Goal: Task Accomplishment & Management: Complete application form

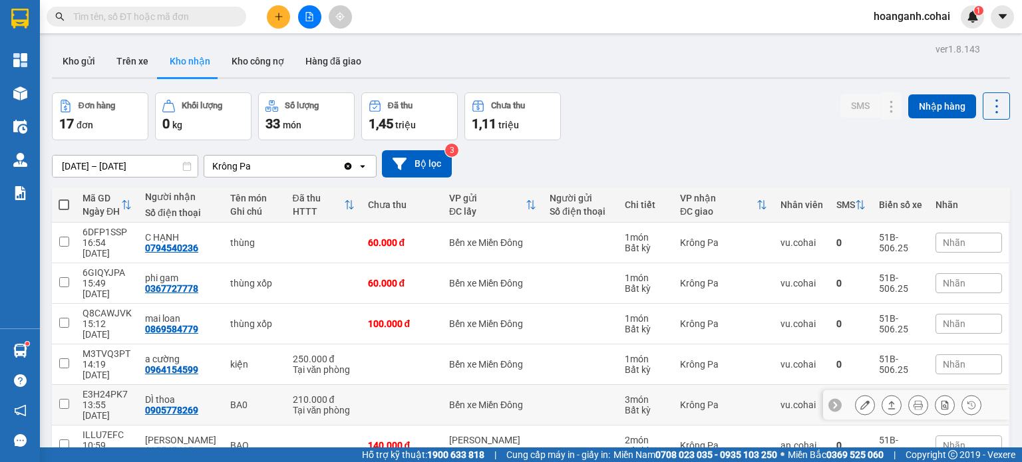
scroll to position [67, 0]
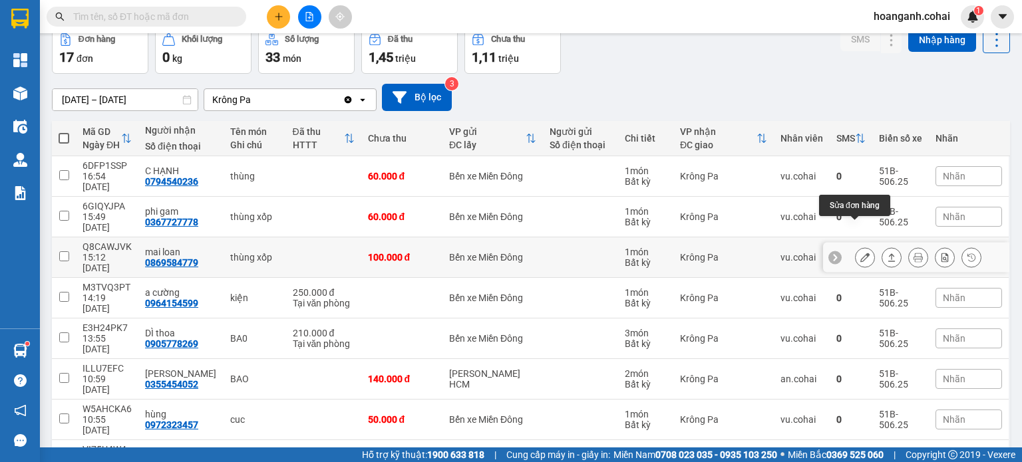
click at [864, 246] on button at bounding box center [865, 257] width 19 height 23
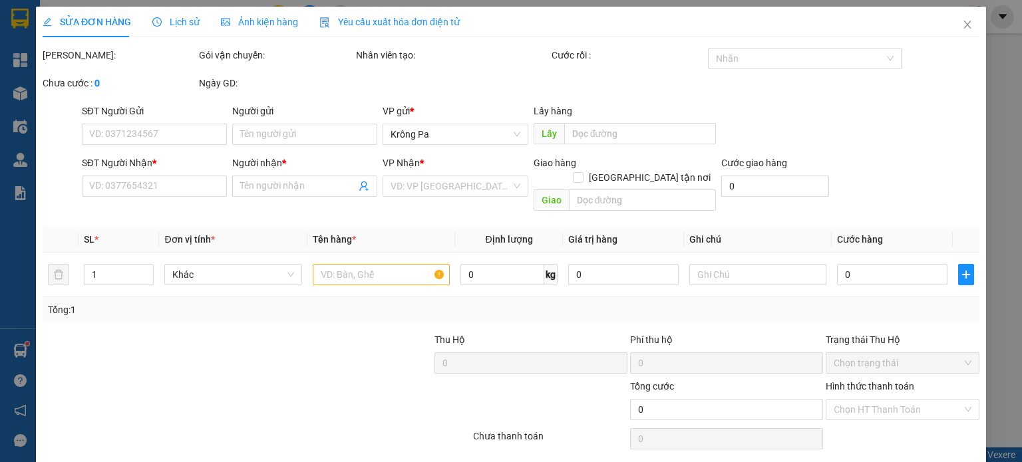
type input "0869584779"
type input "mai loan"
type input "100.000"
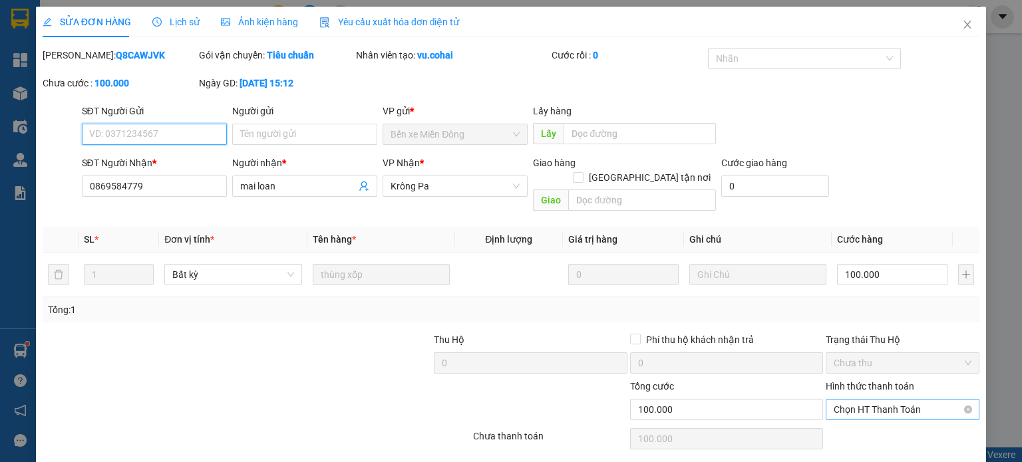
click at [857, 400] on span "Chọn HT Thanh Toán" at bounding box center [903, 410] width 138 height 20
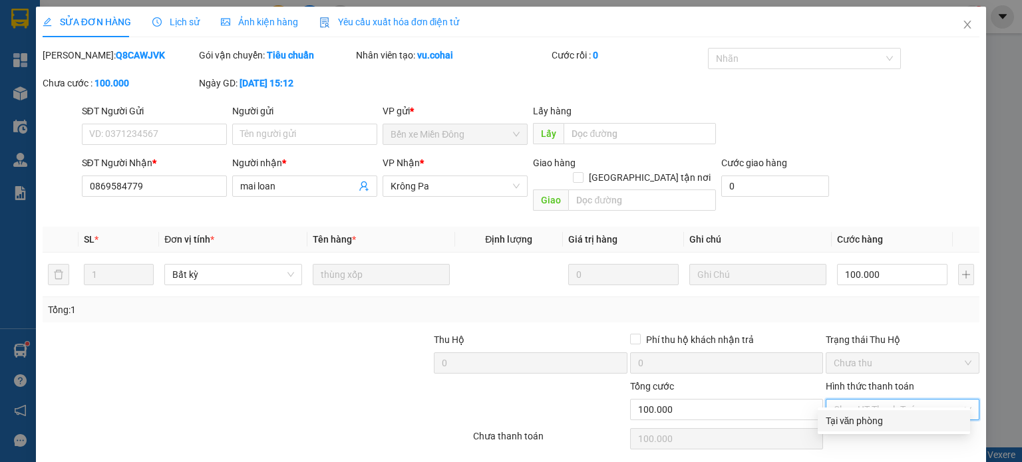
click at [852, 423] on div "Tại văn phòng" at bounding box center [894, 421] width 136 height 15
type input "0"
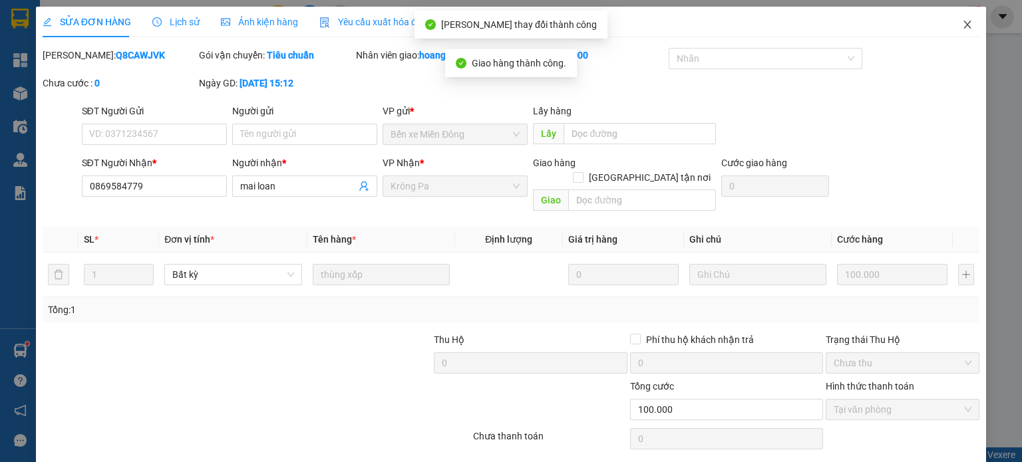
click at [964, 21] on span "Close" at bounding box center [967, 25] width 37 height 37
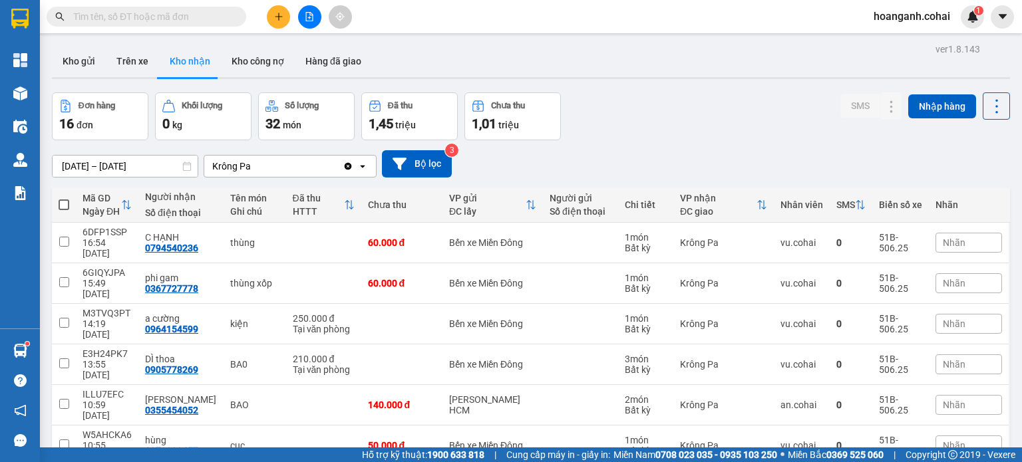
click at [209, 20] on input "text" at bounding box center [151, 16] width 157 height 15
click at [216, 12] on input "text" at bounding box center [151, 16] width 157 height 15
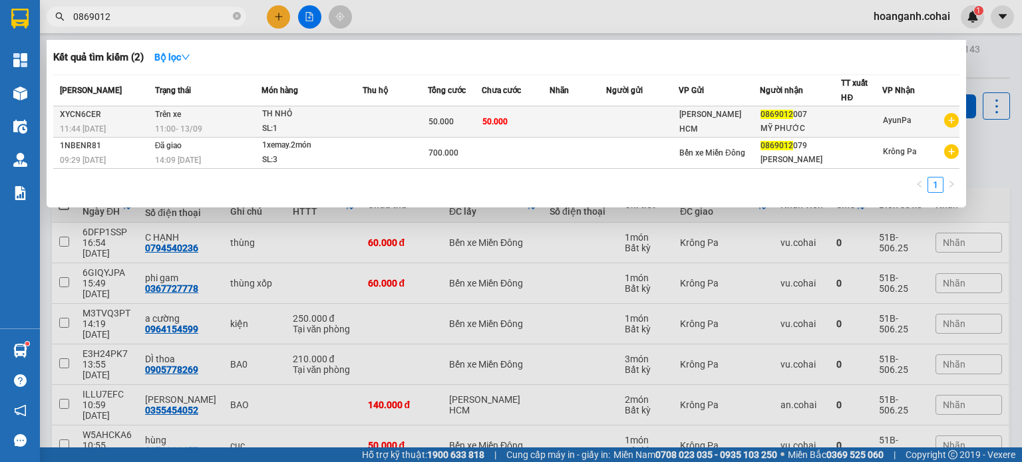
type input "0869012"
click at [458, 124] on div "50.000" at bounding box center [455, 121] width 53 height 15
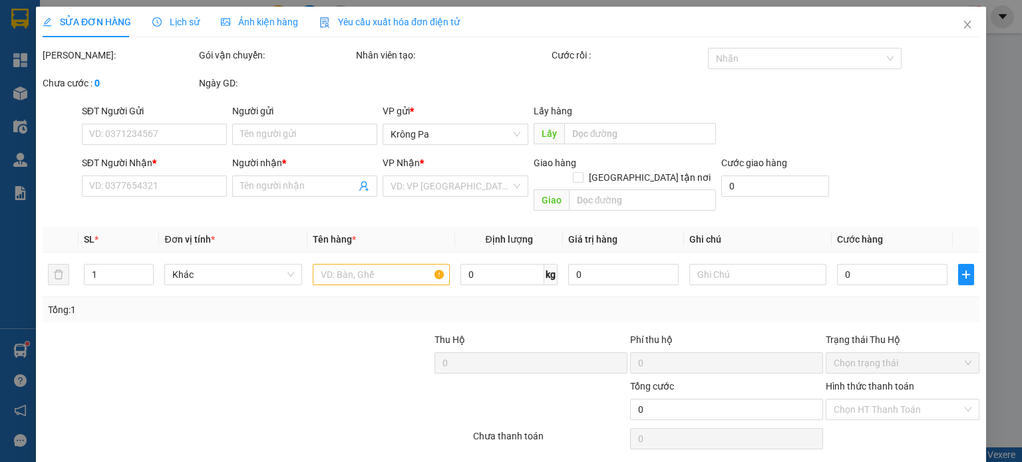
type input "0869012007"
type input "MỸ PHƯỚC"
type input "50.000"
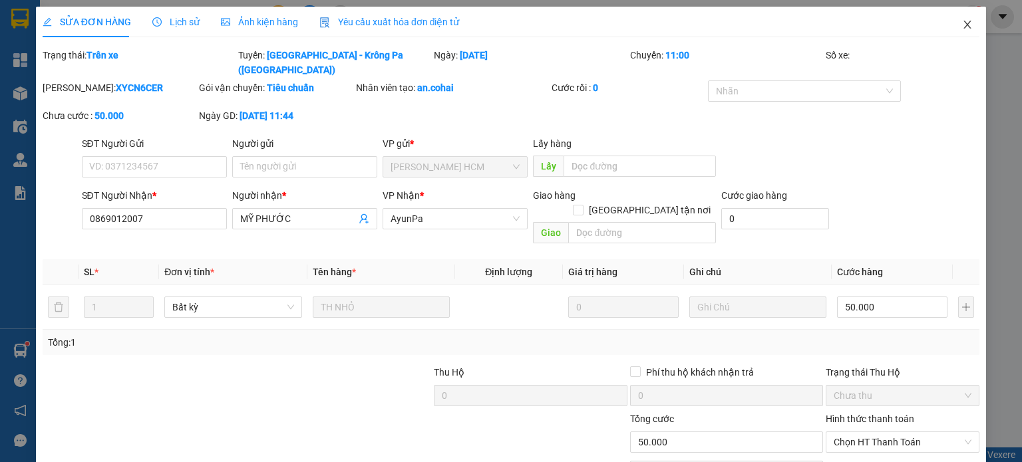
click at [962, 27] on icon "close" at bounding box center [967, 24] width 11 height 11
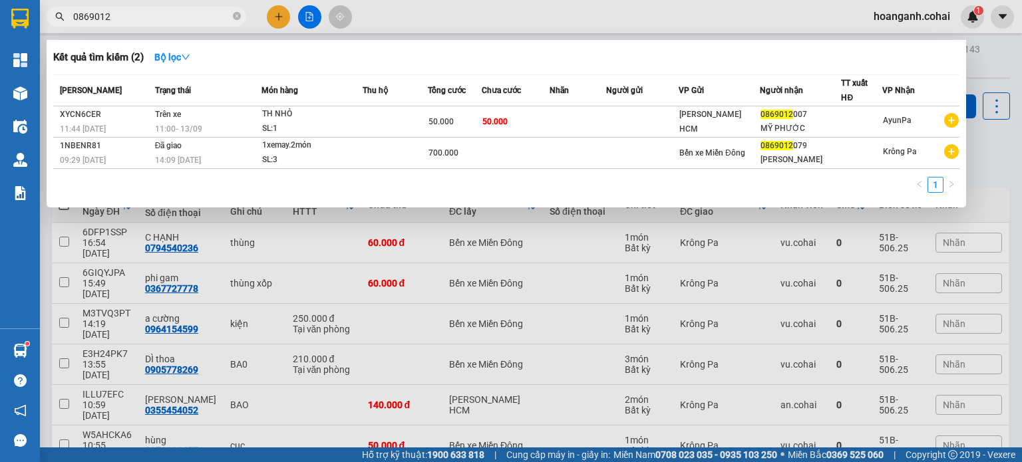
click at [153, 15] on input "0869012" at bounding box center [151, 16] width 157 height 15
click at [238, 19] on icon "close-circle" at bounding box center [237, 16] width 8 height 8
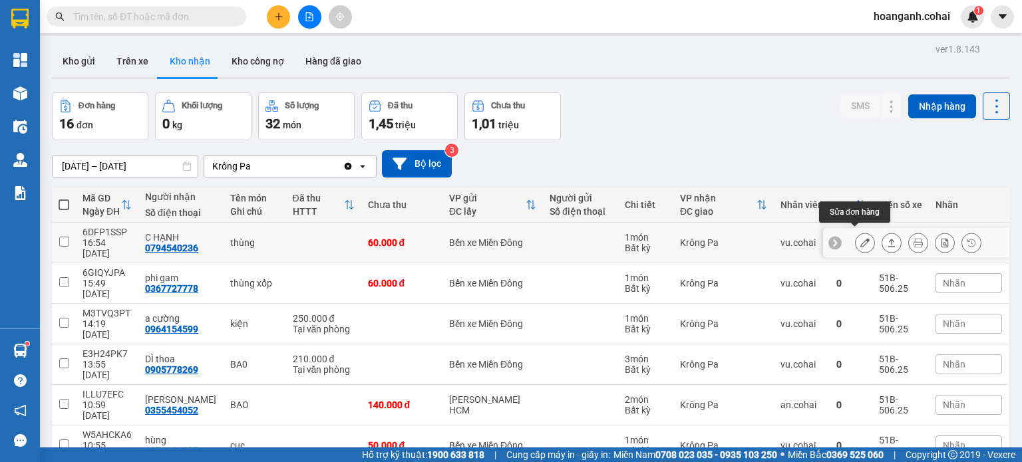
click at [860, 238] on icon at bounding box center [864, 242] width 9 height 9
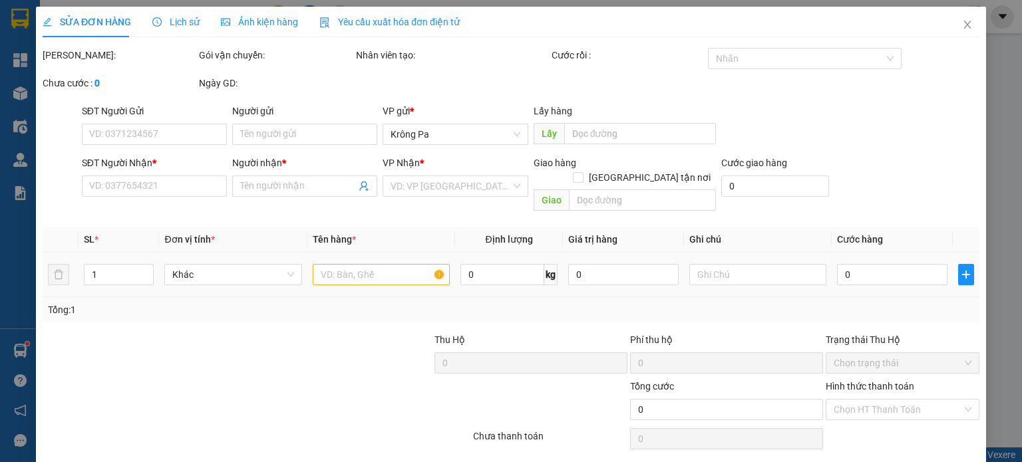
type input "0794540236"
type input "C HẠNH"
type input "60.000"
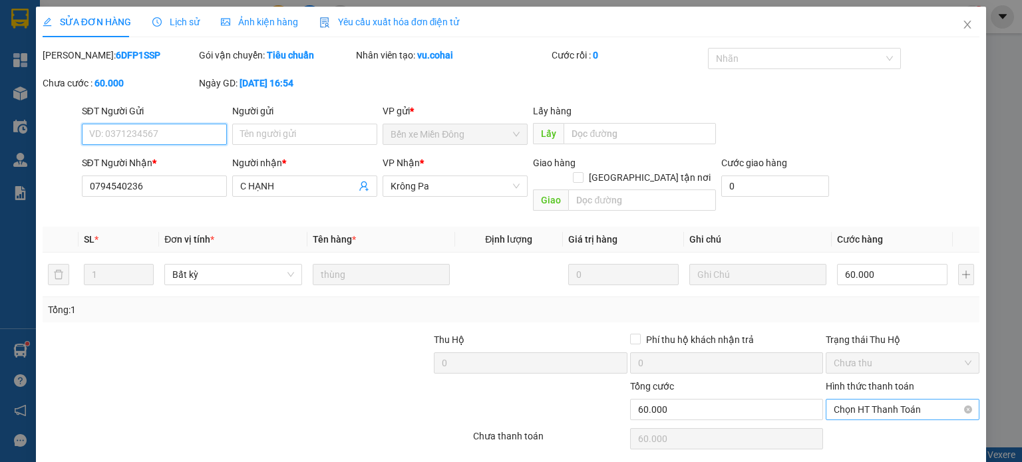
click at [877, 400] on span "Chọn HT Thanh Toán" at bounding box center [903, 410] width 138 height 20
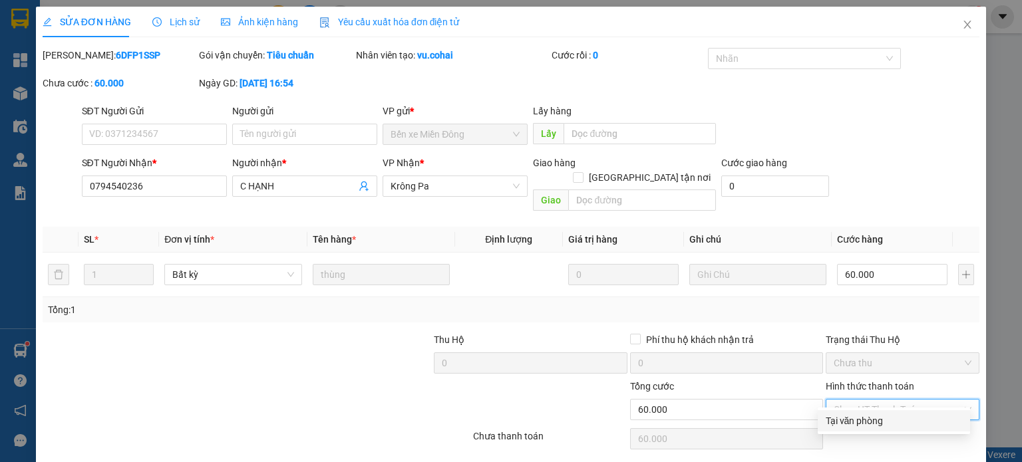
click at [868, 420] on div "Tại văn phòng" at bounding box center [894, 421] width 136 height 15
type input "0"
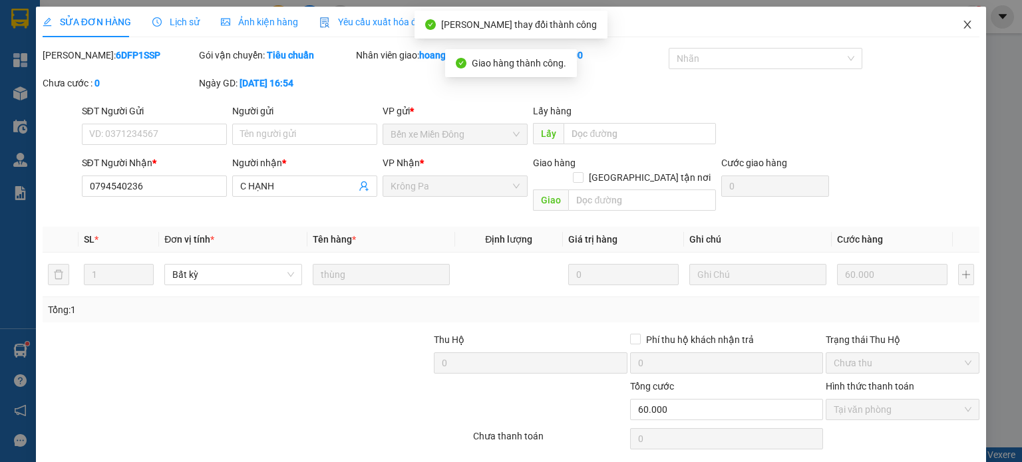
click at [964, 25] on icon "close" at bounding box center [967, 25] width 7 height 8
